Goal: Task Accomplishment & Management: Use online tool/utility

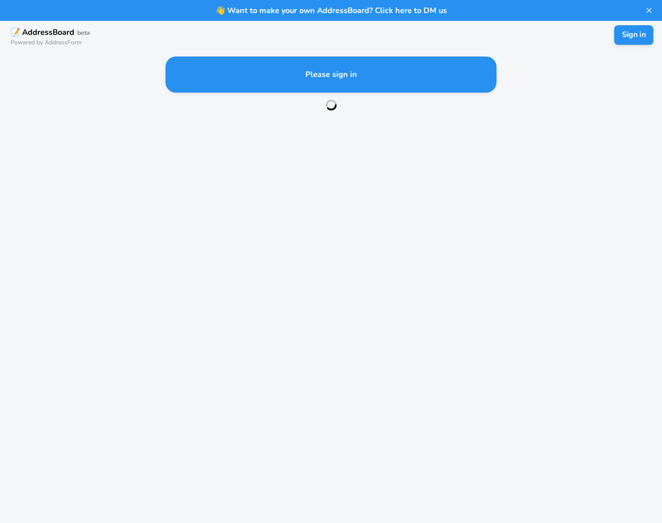
click at [618, 33] on button "Sign in" at bounding box center [634, 35] width 39 height 20
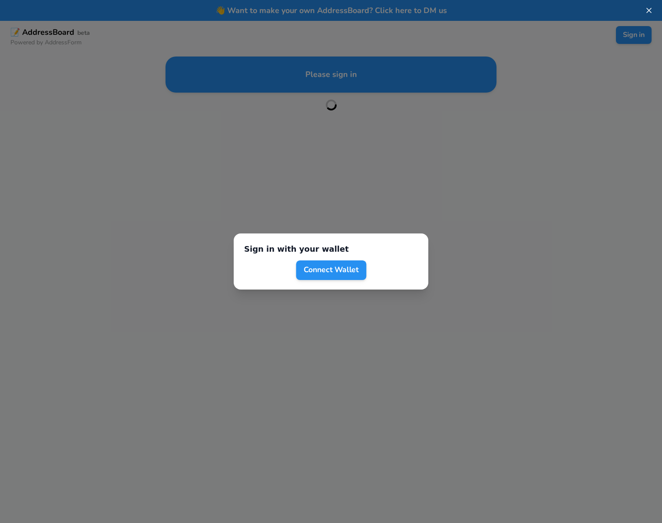
click at [338, 270] on button "Connect Wallet" at bounding box center [331, 270] width 70 height 20
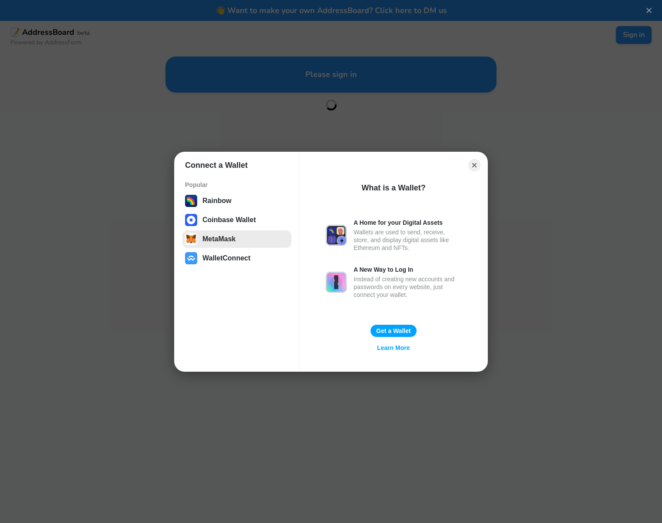
click at [226, 238] on button "MetaMask" at bounding box center [237, 238] width 109 height 17
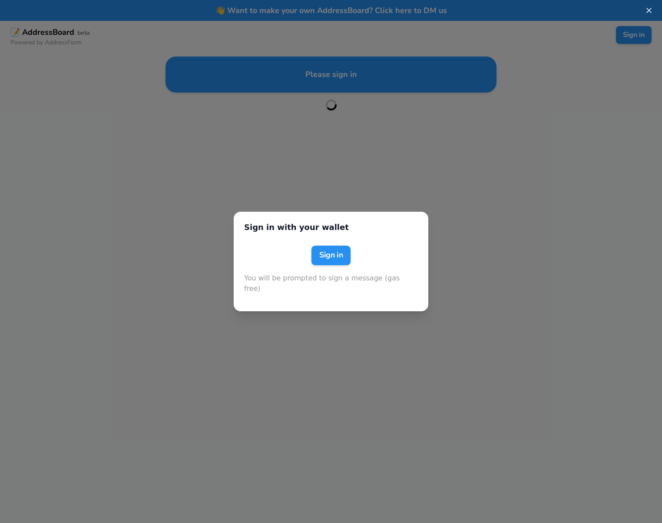
click at [327, 256] on button "Sign in" at bounding box center [331, 256] width 39 height 20
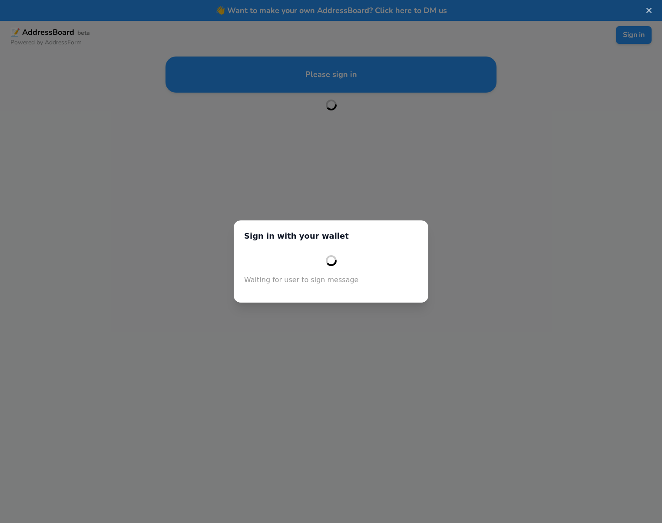
click at [349, 257] on div at bounding box center [331, 260] width 174 height 11
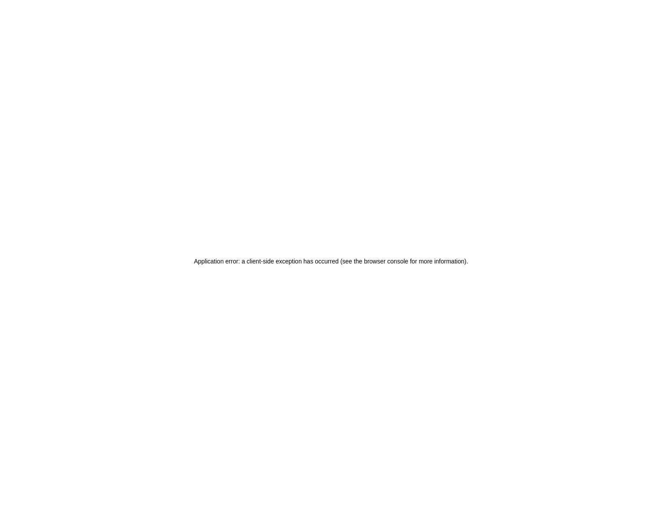
click at [367, 181] on div "Application error: a client-side exception has occurred (see the browser consol…" at bounding box center [331, 261] width 662 height 523
